Goal: Task Accomplishment & Management: Manage account settings

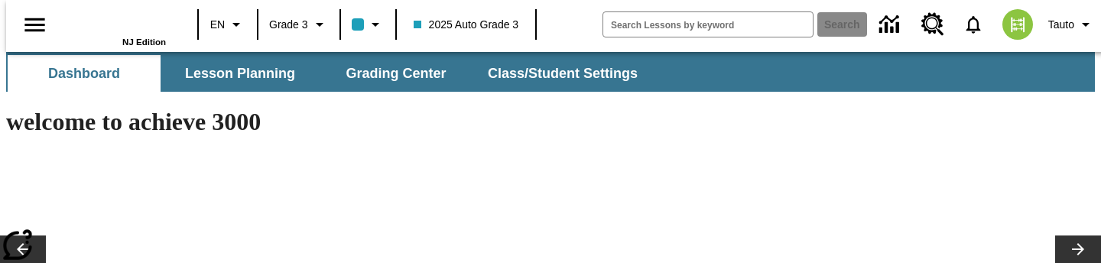
type input "-1"
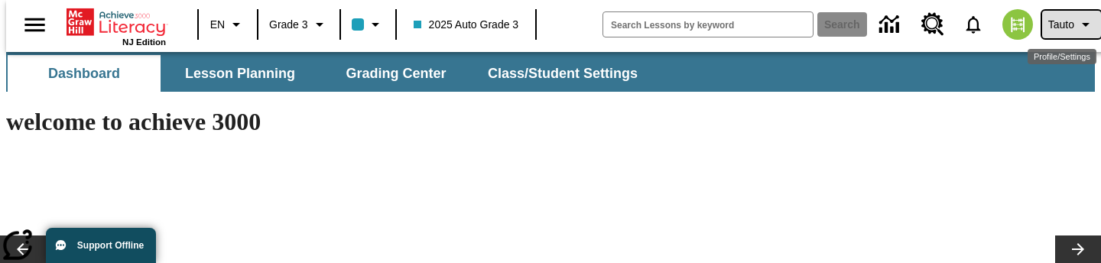
click at [1076, 25] on icon "Profile/Settings" at bounding box center [1085, 24] width 18 height 18
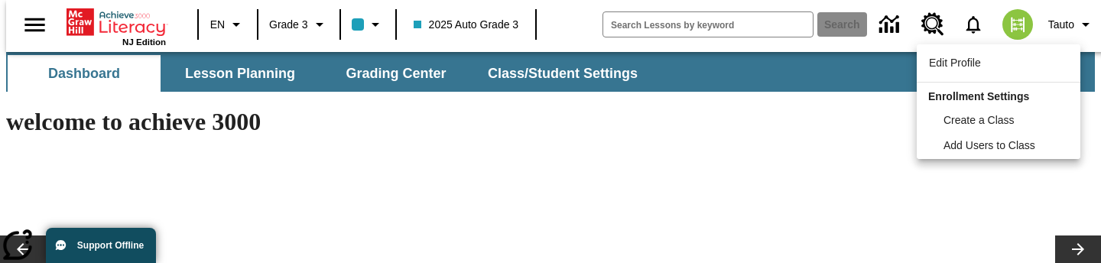
scroll to position [147, 0]
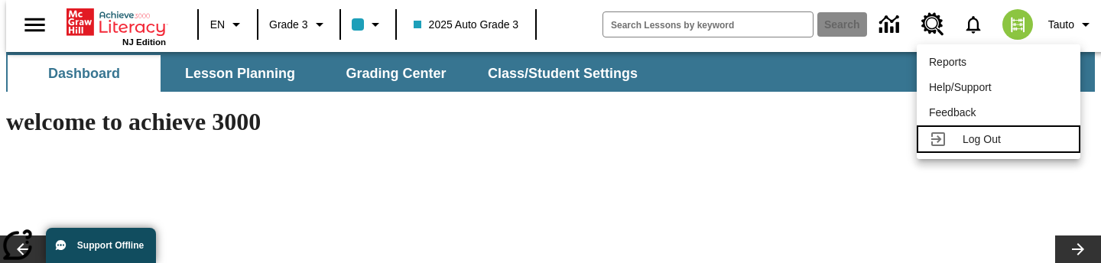
click at [989, 140] on span "Log Out" at bounding box center [981, 139] width 38 height 12
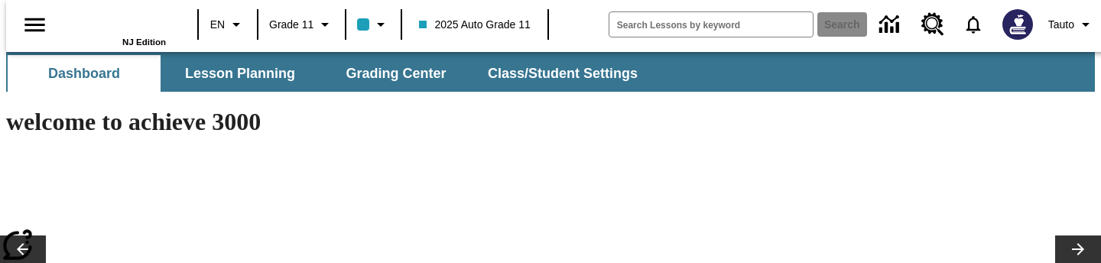
type input "-1"
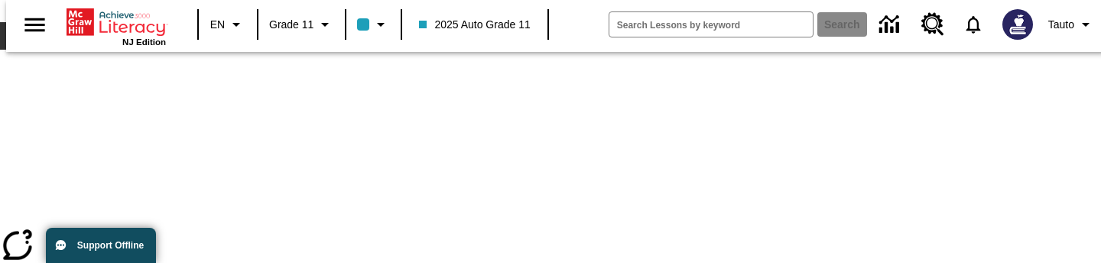
scroll to position [228, 0]
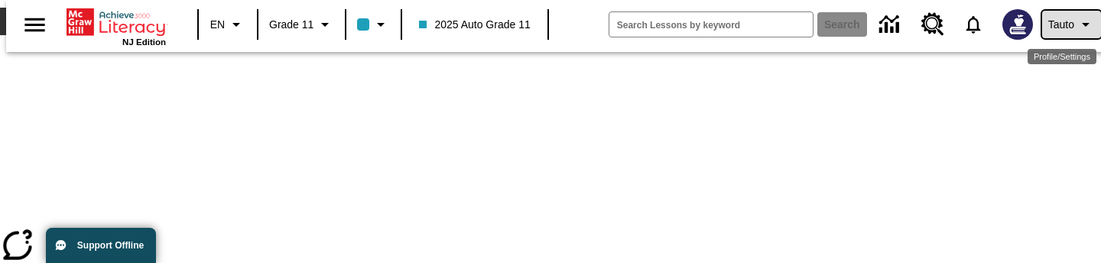
click at [1079, 22] on icon "Profile/Settings" at bounding box center [1085, 24] width 18 height 18
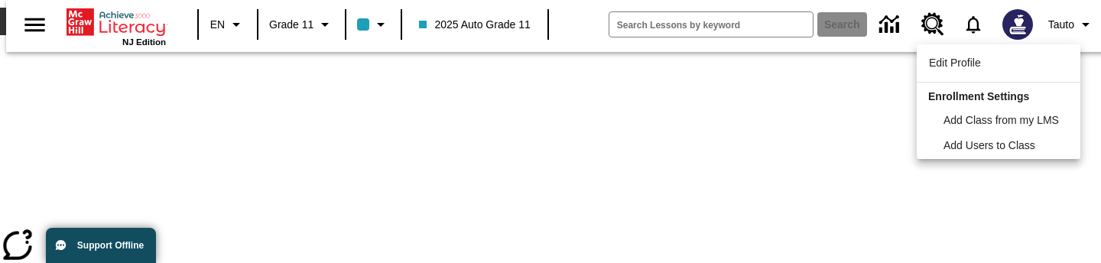
scroll to position [147, 0]
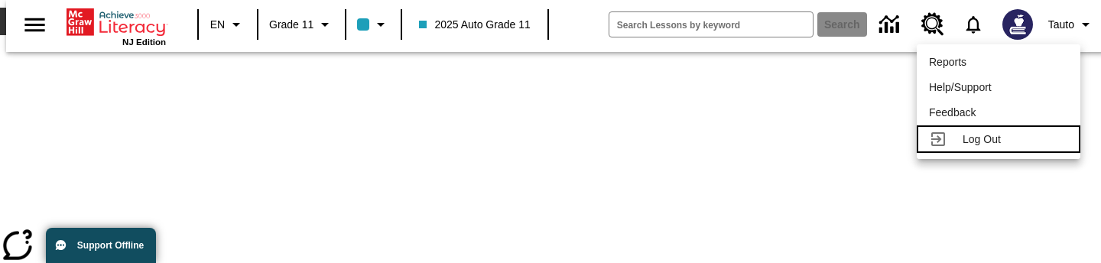
click at [1012, 135] on div "Log Out" at bounding box center [1014, 139] width 105 height 16
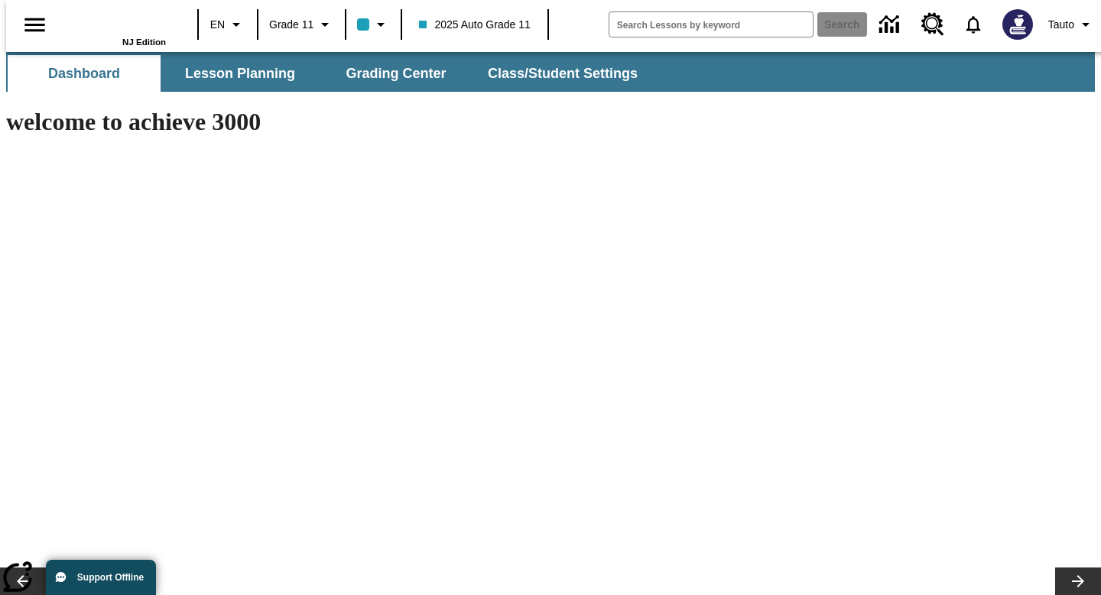
type input "-1"
click at [562, 73] on button "Class/Student Settings" at bounding box center [563, 73] width 176 height 37
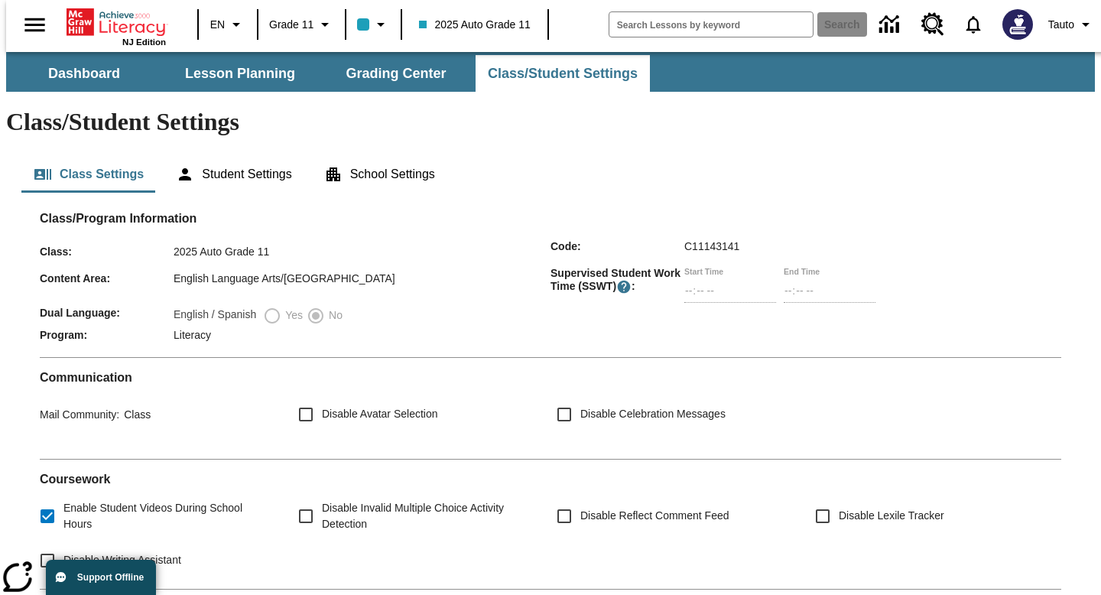
click at [714, 240] on span "C11143141" at bounding box center [711, 246] width 55 height 12
click at [723, 265] on label "Start Time" at bounding box center [703, 270] width 39 height 11
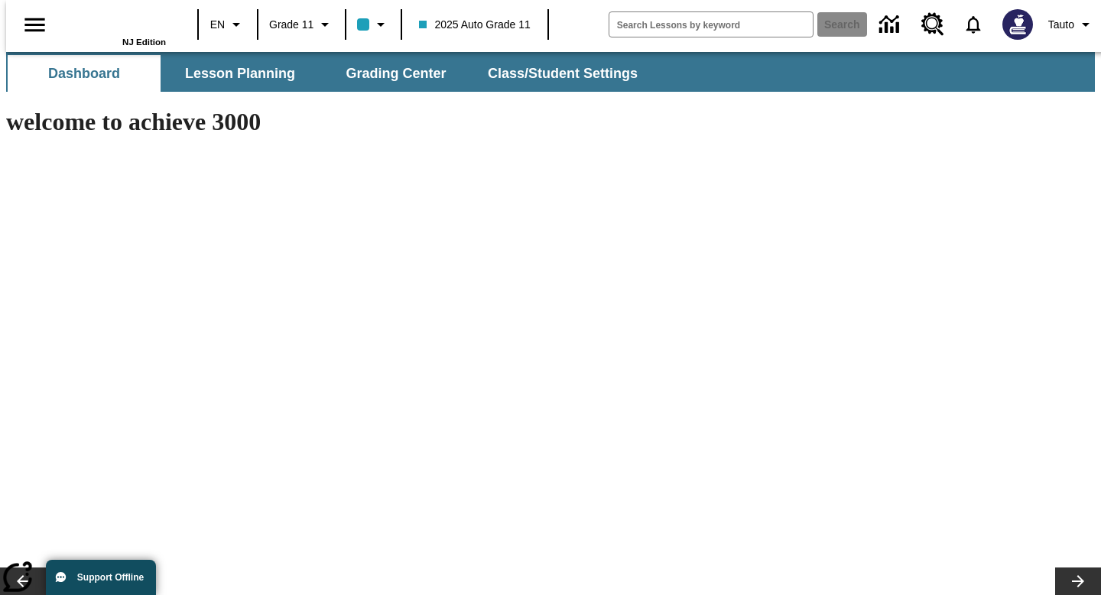
type input "-1"
click at [592, 79] on button "Class/Student Settings" at bounding box center [563, 73] width 176 height 37
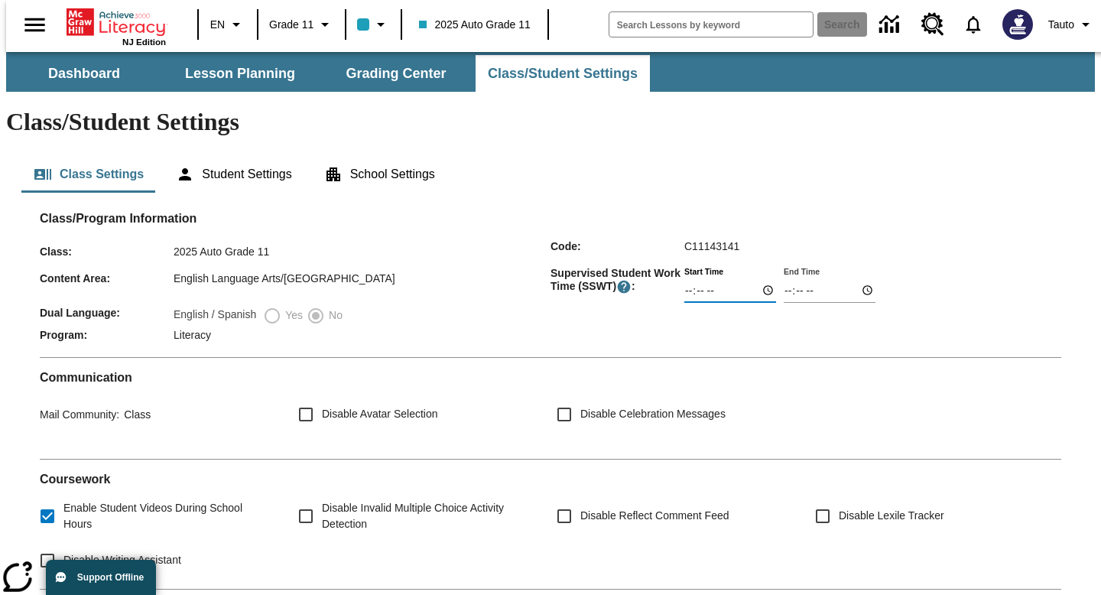
click at [692, 279] on input "Start Time" at bounding box center [730, 291] width 92 height 24
click at [766, 279] on input "Start Time" at bounding box center [730, 291] width 92 height 24
click at [838, 307] on div "Dual Language : English / Spanish Yes No" at bounding box center [550, 318] width 1021 height 22
click at [764, 279] on input "Start Time" at bounding box center [730, 291] width 92 height 24
type input "18:07"
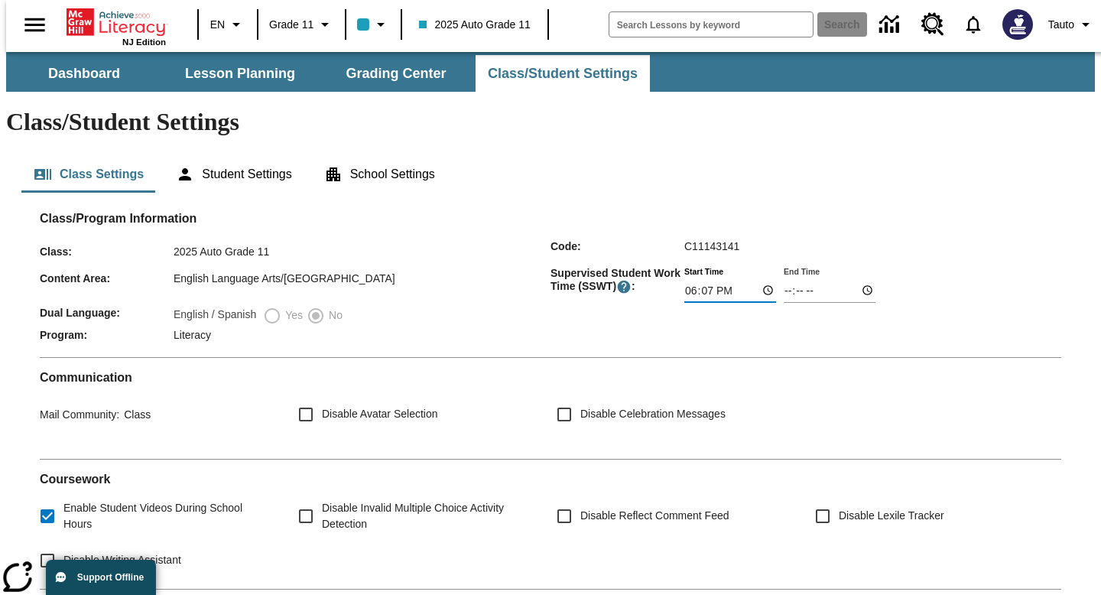
click at [861, 329] on div "Program : Literacy" at bounding box center [550, 337] width 1021 height 16
click at [874, 279] on input "End Time" at bounding box center [829, 291] width 92 height 24
type input "20:05"
click at [952, 307] on div "Dual Language : English / Spanish Yes No" at bounding box center [550, 318] width 1021 height 22
click at [774, 262] on input "Start Time" at bounding box center [730, 291] width 92 height 24
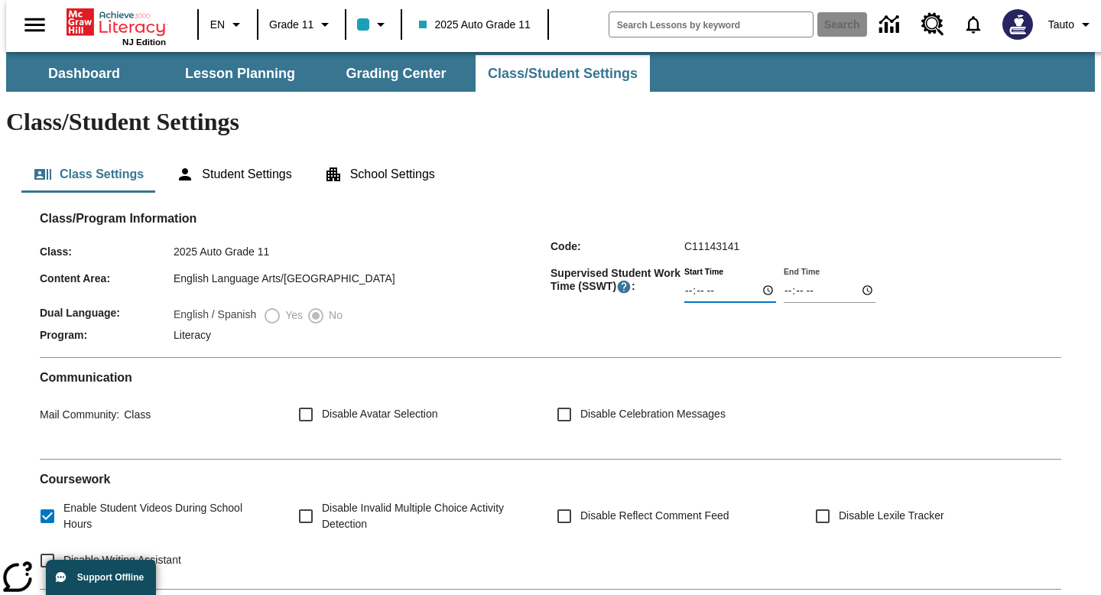
click at [985, 211] on h2 "Class/Program Information" at bounding box center [550, 218] width 1021 height 15
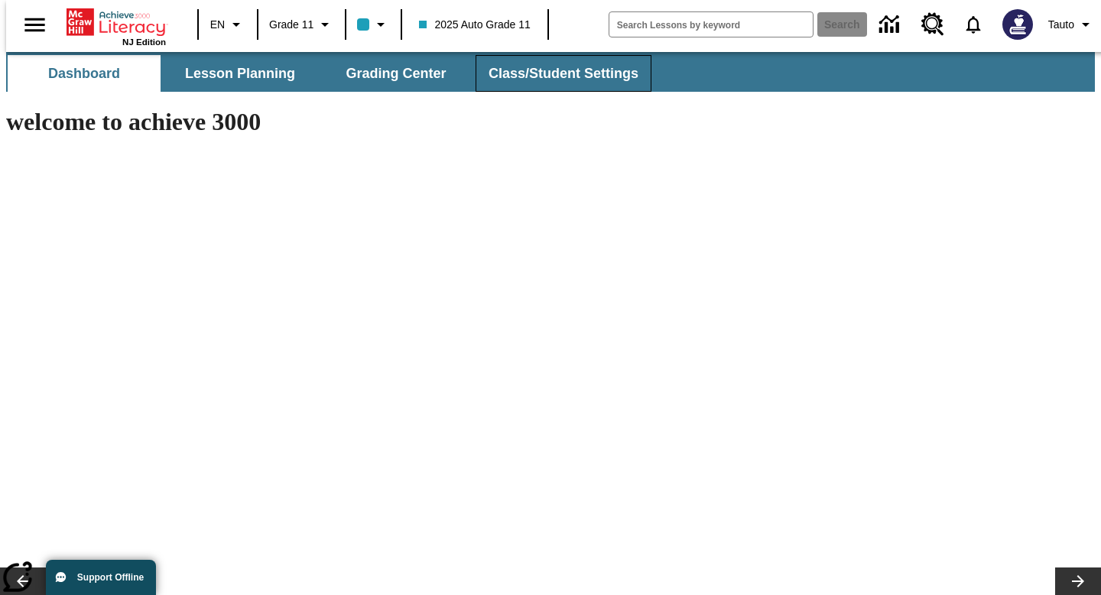
click at [545, 58] on button "Class/Student Settings" at bounding box center [563, 73] width 176 height 37
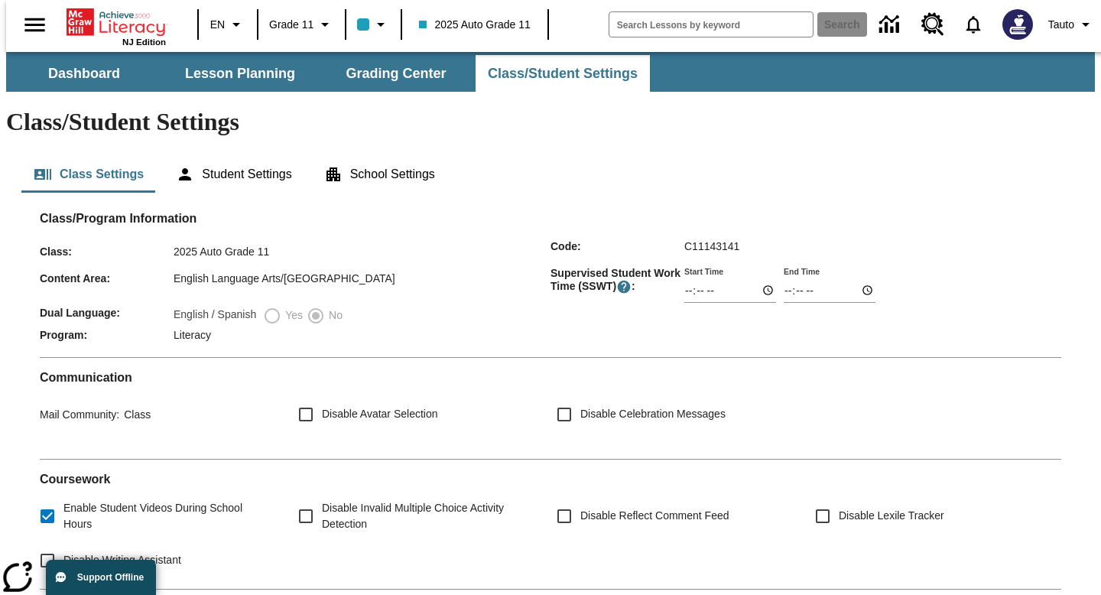
click at [765, 279] on input "Start Time" at bounding box center [730, 291] width 92 height 24
type input "21:08"
click at [893, 307] on div "Dual Language : English / Spanish Yes No" at bounding box center [550, 318] width 1021 height 22
click at [866, 279] on input "End Time" at bounding box center [829, 291] width 92 height 24
type input "12:11"
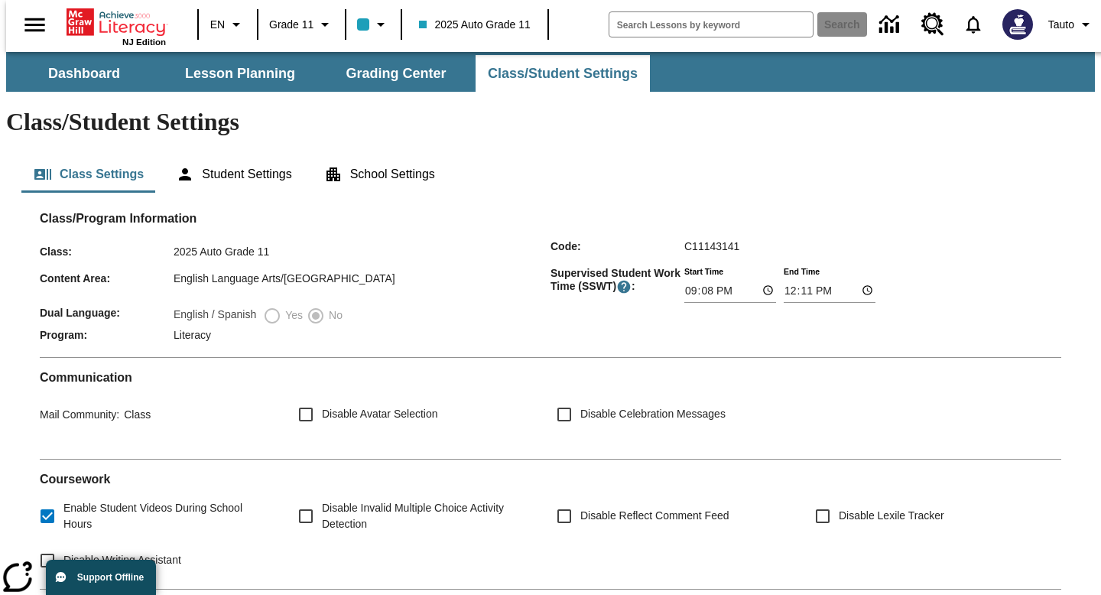
click at [1020, 267] on div "Supervised Student Work Time (SSWT) : Start Time 21:08 End Time 12:11" at bounding box center [805, 285] width 511 height 36
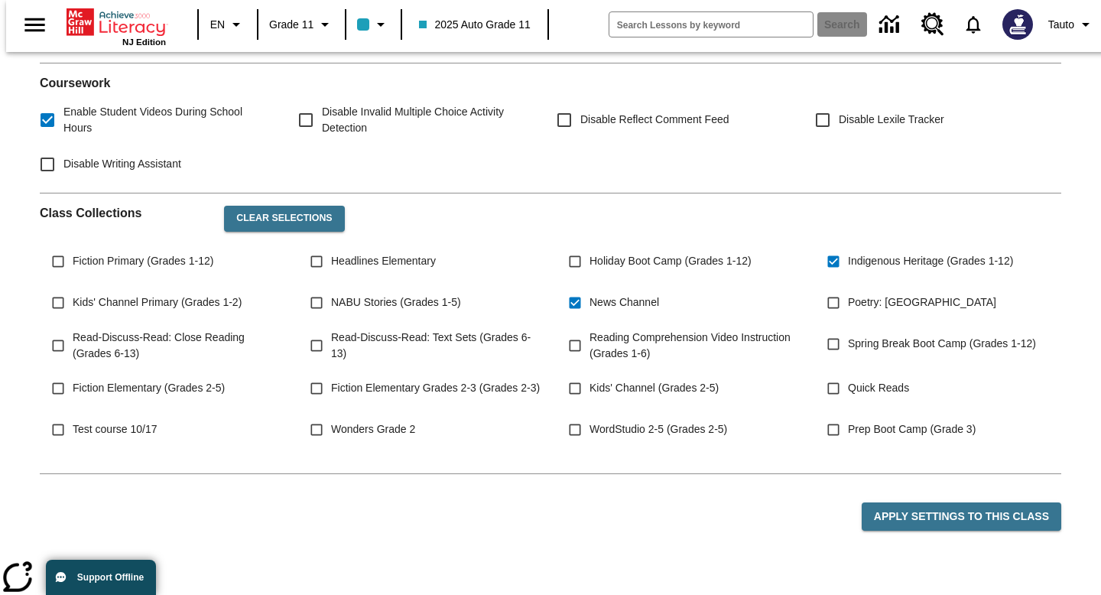
scroll to position [455, 0]
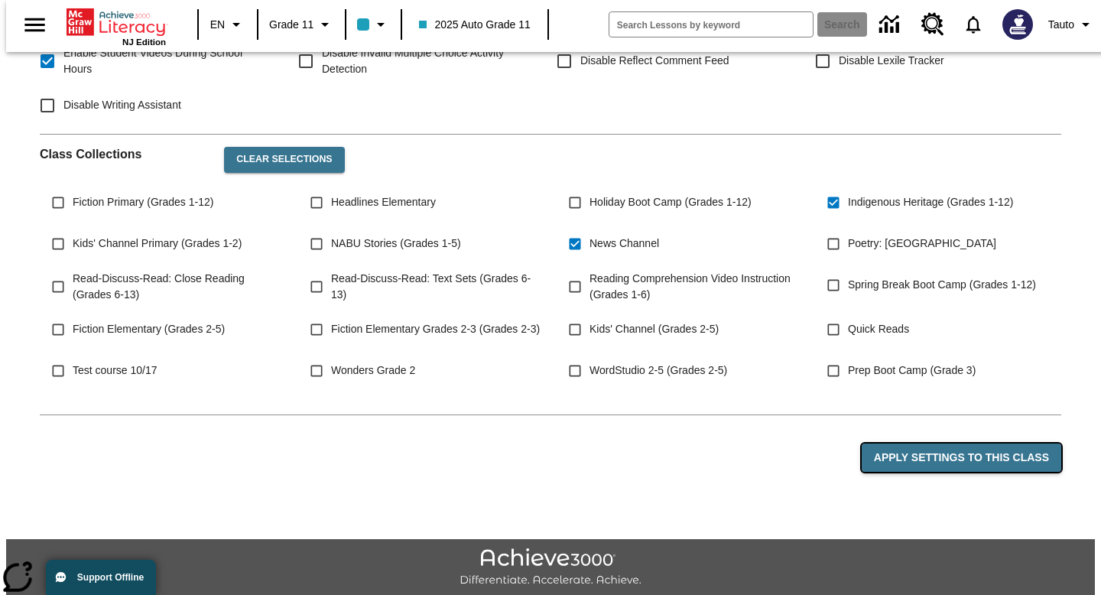
click at [961, 443] on button "Apply Settings to this Class" at bounding box center [960, 457] width 199 height 28
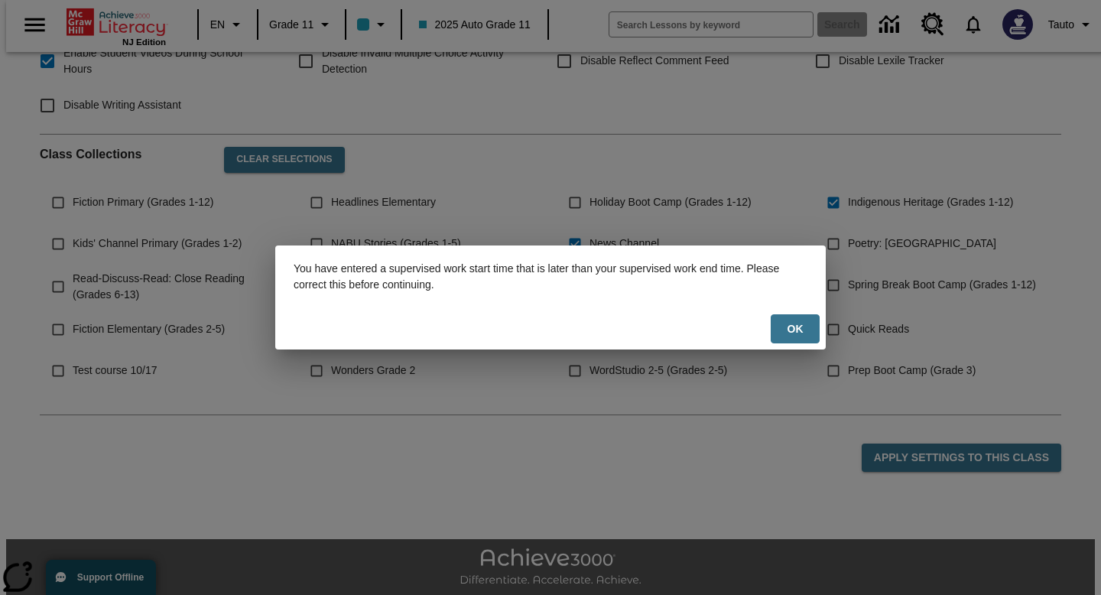
click at [802, 307] on div "You have entered a supervised work start time that is later than your supervise…" at bounding box center [550, 276] width 550 height 63
click at [799, 316] on button "Ok" at bounding box center [794, 329] width 49 height 30
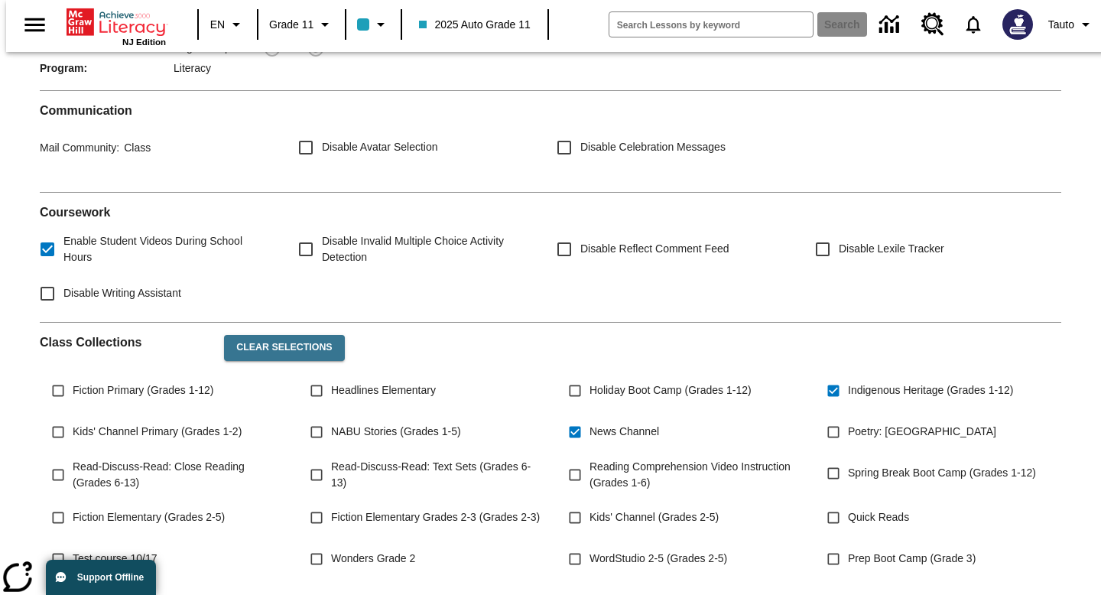
scroll to position [0, 0]
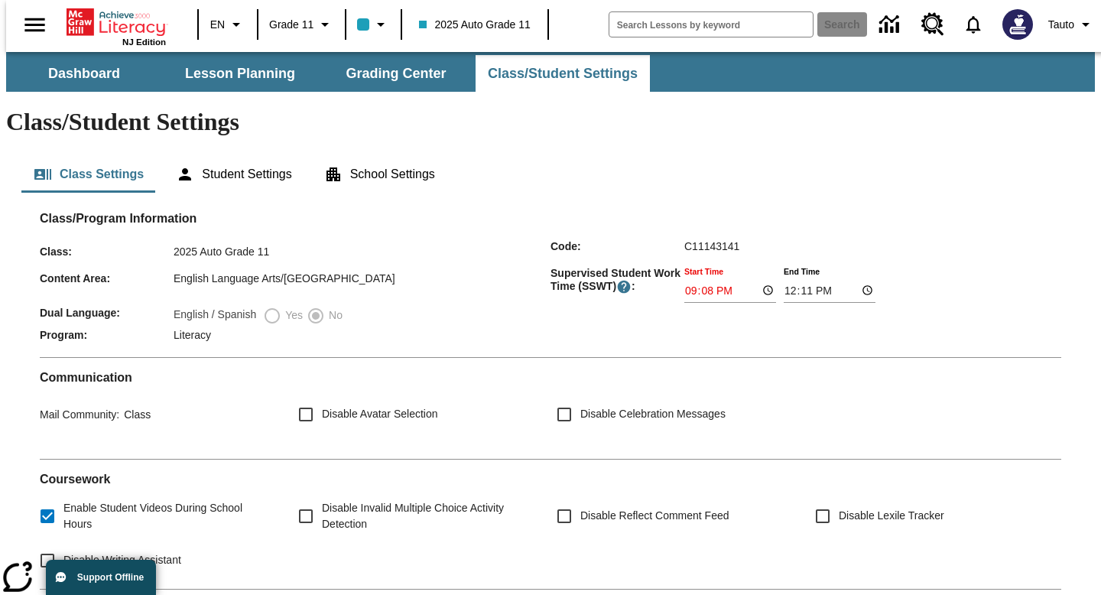
click at [770, 279] on input "21:08" at bounding box center [730, 291] width 92 height 24
type input "09:08"
click at [896, 370] on h2 "Communication" at bounding box center [550, 377] width 1021 height 15
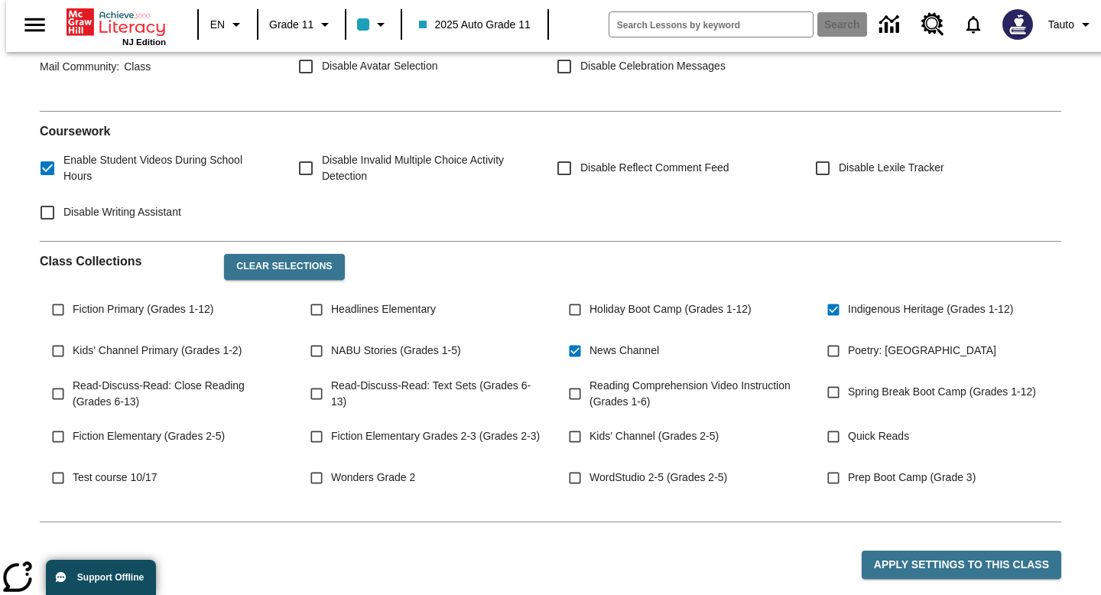
scroll to position [455, 0]
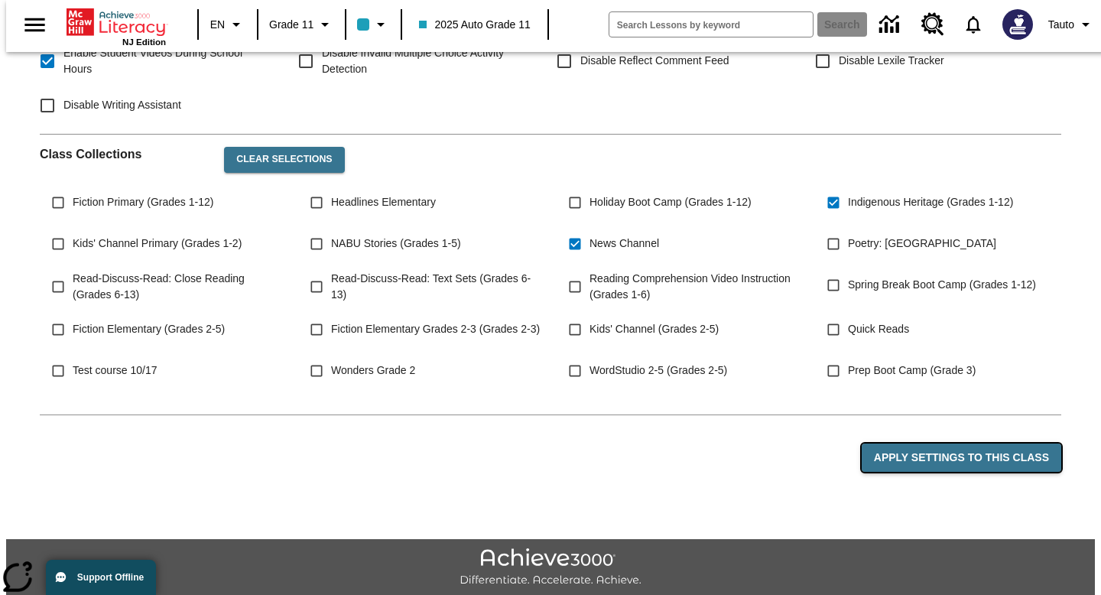
click at [924, 443] on button "Apply Settings to this Class" at bounding box center [960, 457] width 199 height 28
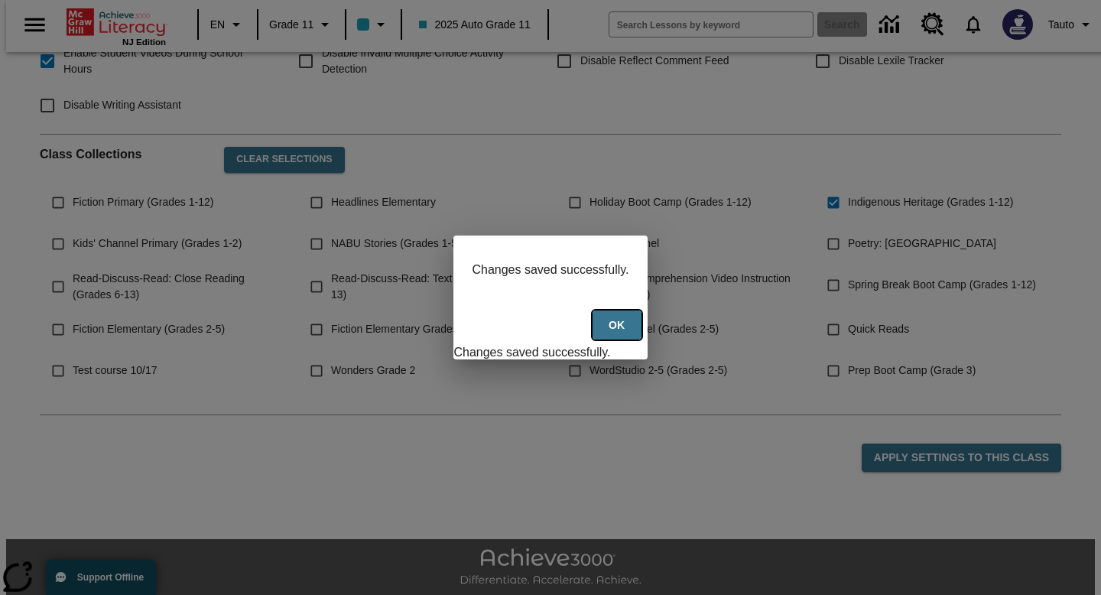
click at [637, 334] on button "Ok" at bounding box center [616, 325] width 49 height 30
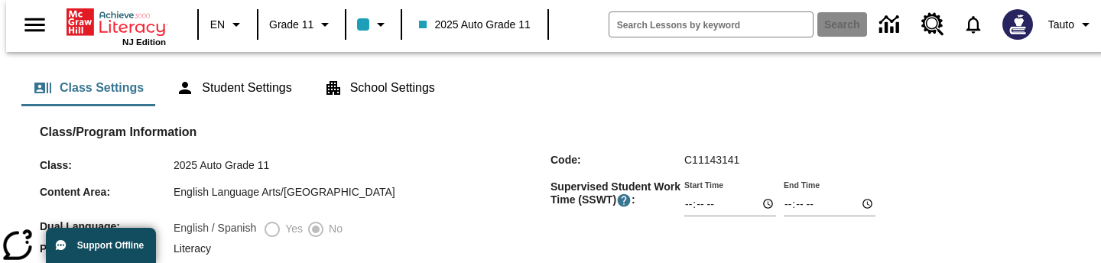
scroll to position [88, 0]
click at [770, 191] on input "Start Time" at bounding box center [730, 203] width 92 height 24
type input "08:08"
click at [874, 219] on div "Dual Language : English / Spanish Yes No" at bounding box center [550, 230] width 1021 height 22
click at [870, 191] on input "End Time" at bounding box center [829, 203] width 92 height 24
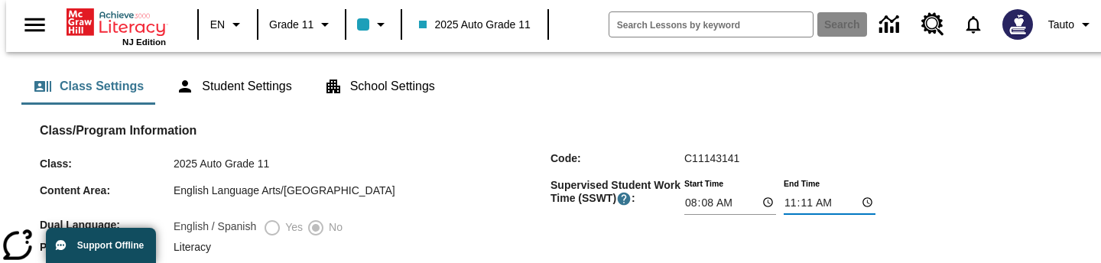
type input "11:11"
click at [955, 241] on div "Program : Literacy" at bounding box center [550, 249] width 1021 height 16
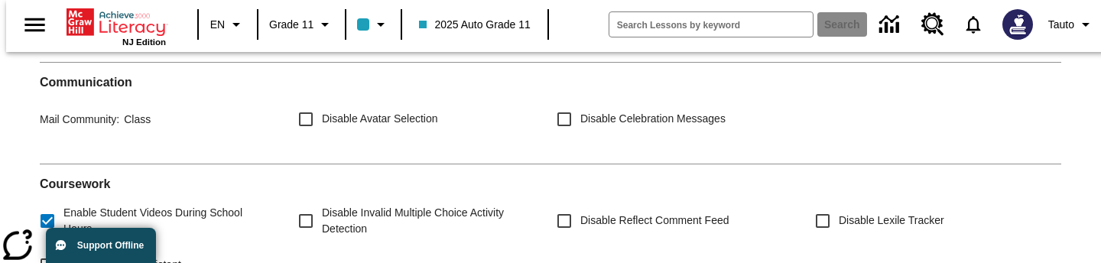
scroll to position [787, 0]
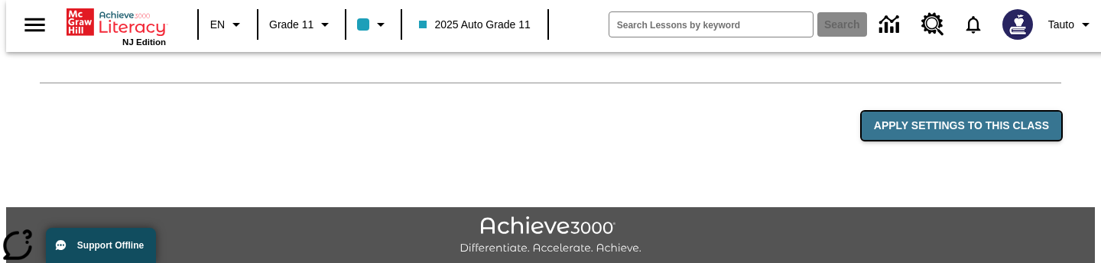
click at [910, 112] on button "Apply Settings to this Class" at bounding box center [960, 126] width 199 height 28
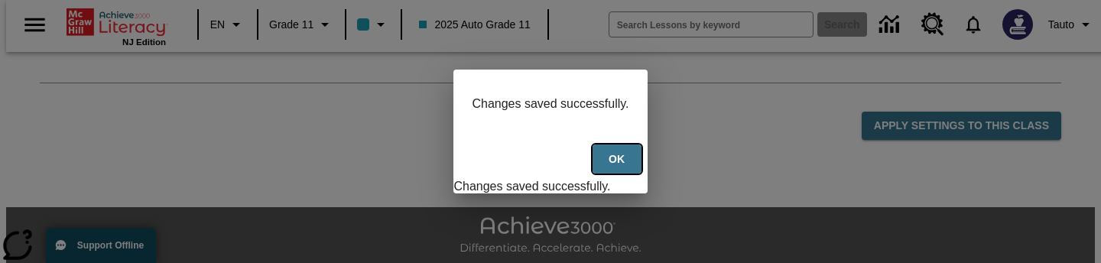
click at [615, 161] on button "Ok" at bounding box center [616, 159] width 49 height 30
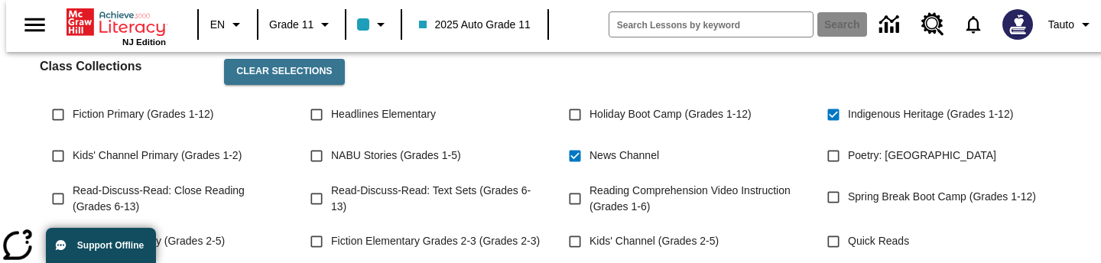
scroll to position [541, 0]
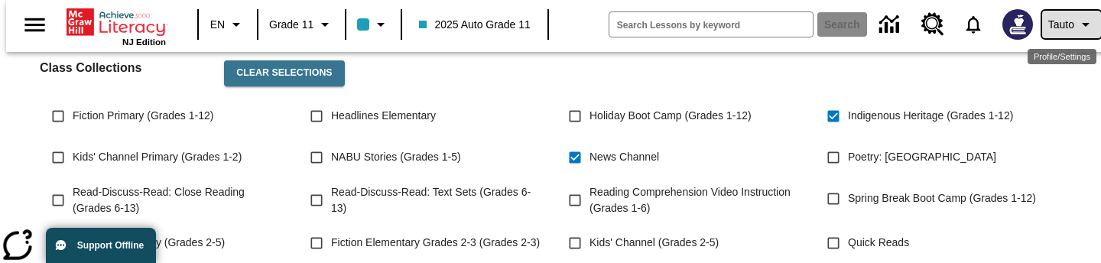
click at [1076, 26] on icon "Profile/Settings" at bounding box center [1085, 24] width 18 height 18
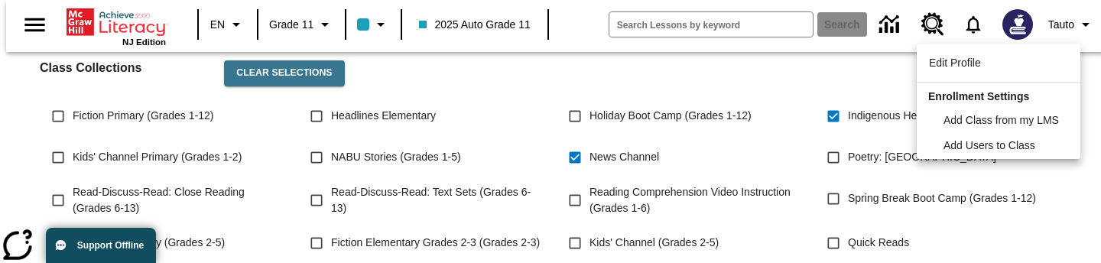
scroll to position [147, 0]
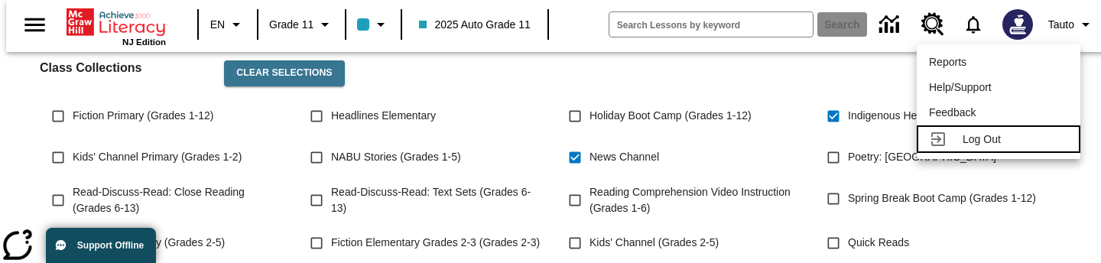
click at [1001, 141] on span "Log Out" at bounding box center [981, 139] width 38 height 12
